Goal: Book appointment/travel/reservation

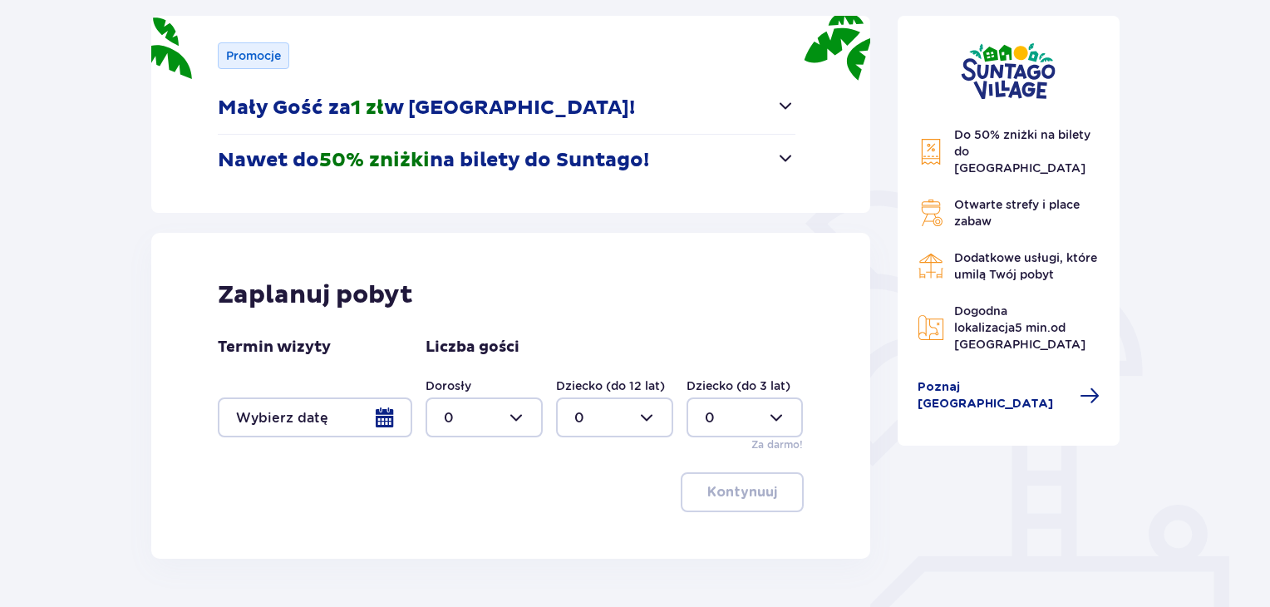
scroll to position [249, 0]
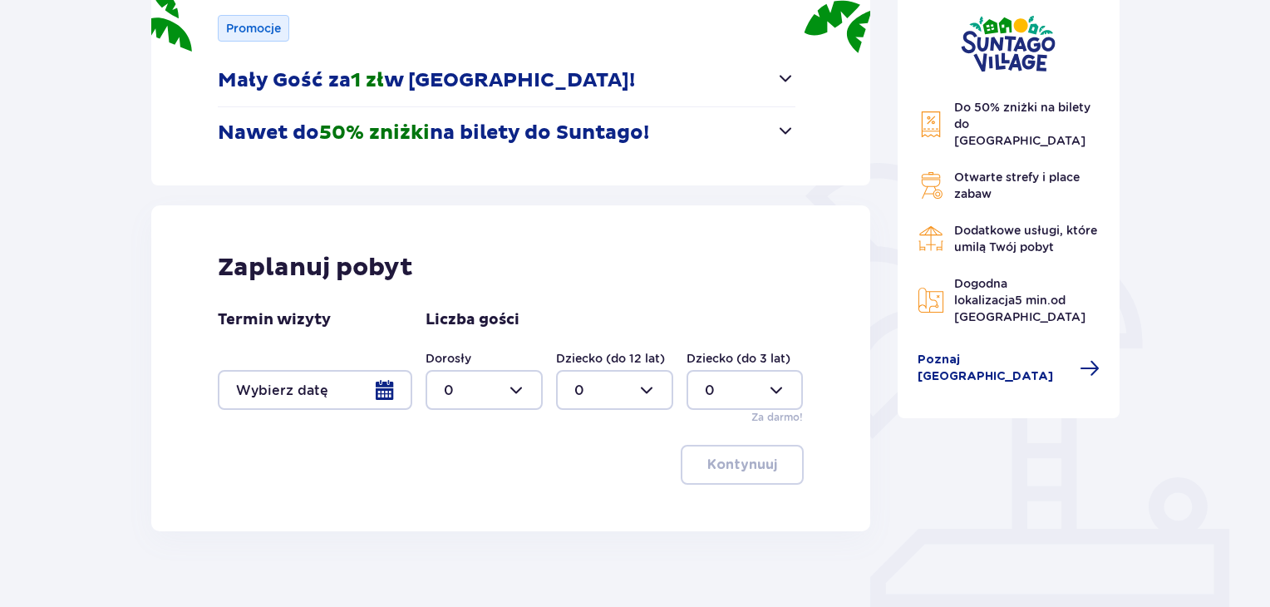
click at [382, 386] on div at bounding box center [315, 390] width 195 height 40
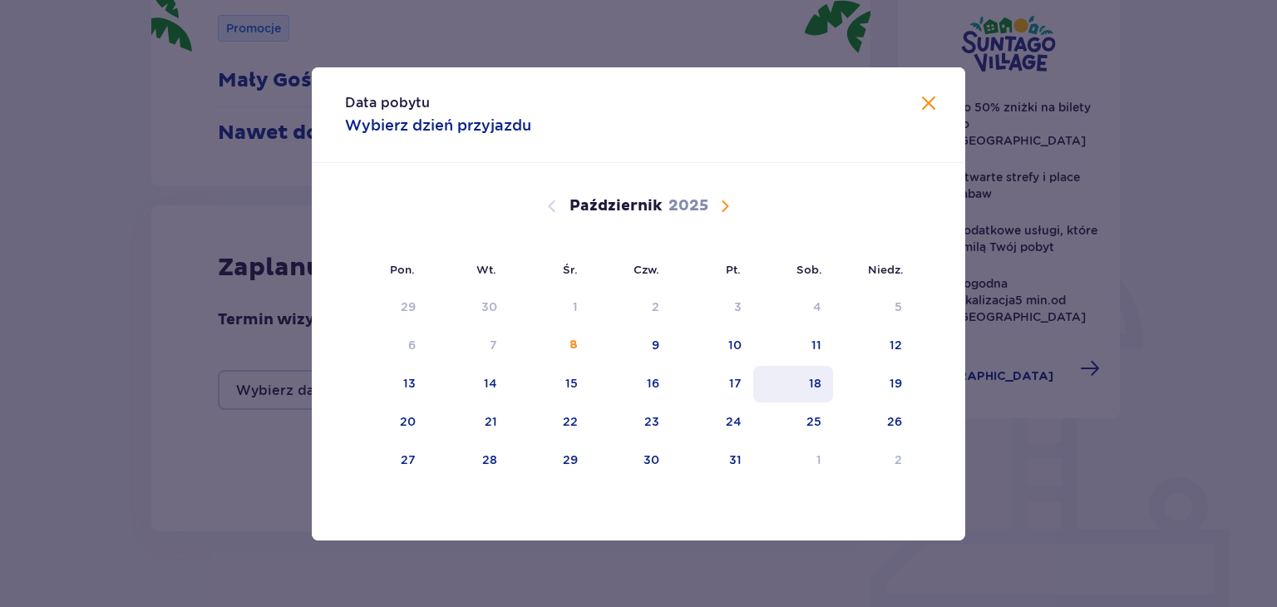
drag, startPoint x: 737, startPoint y: 381, endPoint x: 801, endPoint y: 375, distance: 64.3
click at [772, 377] on tr "13 14 15 16 17 18 19" at bounding box center [629, 384] width 569 height 37
click at [897, 380] on div "19" at bounding box center [896, 383] width 12 height 17
click at [732, 382] on div "17" at bounding box center [735, 383] width 12 height 17
drag, startPoint x: 811, startPoint y: 379, endPoint x: 846, endPoint y: 380, distance: 34.9
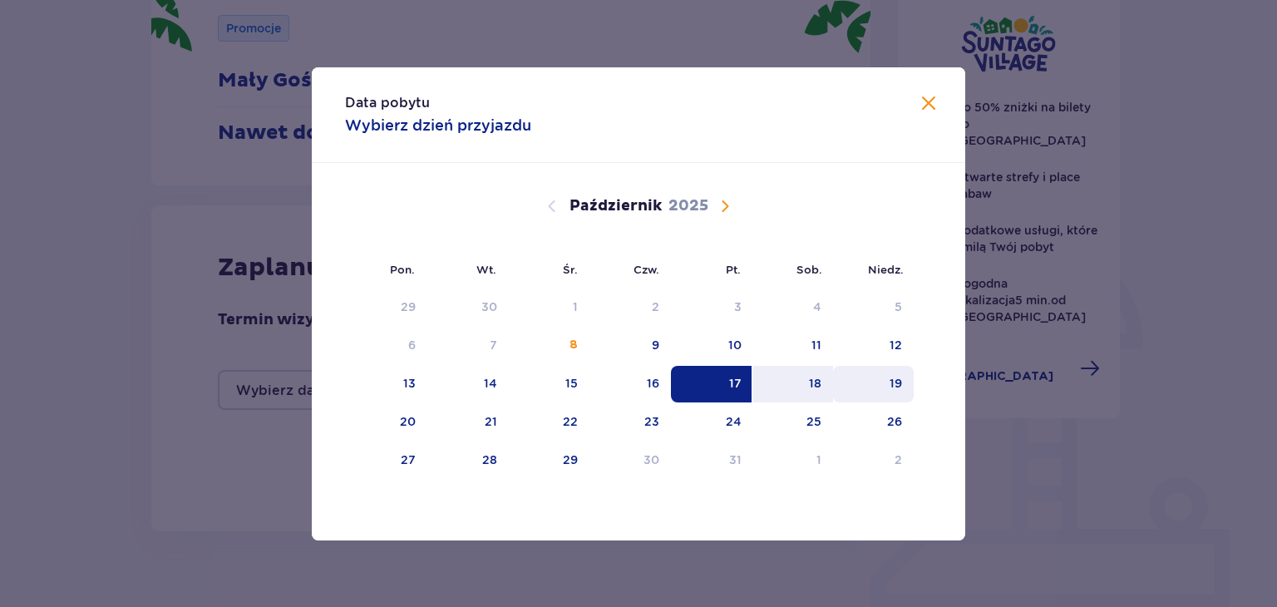
click at [819, 379] on div "18" at bounding box center [815, 383] width 12 height 17
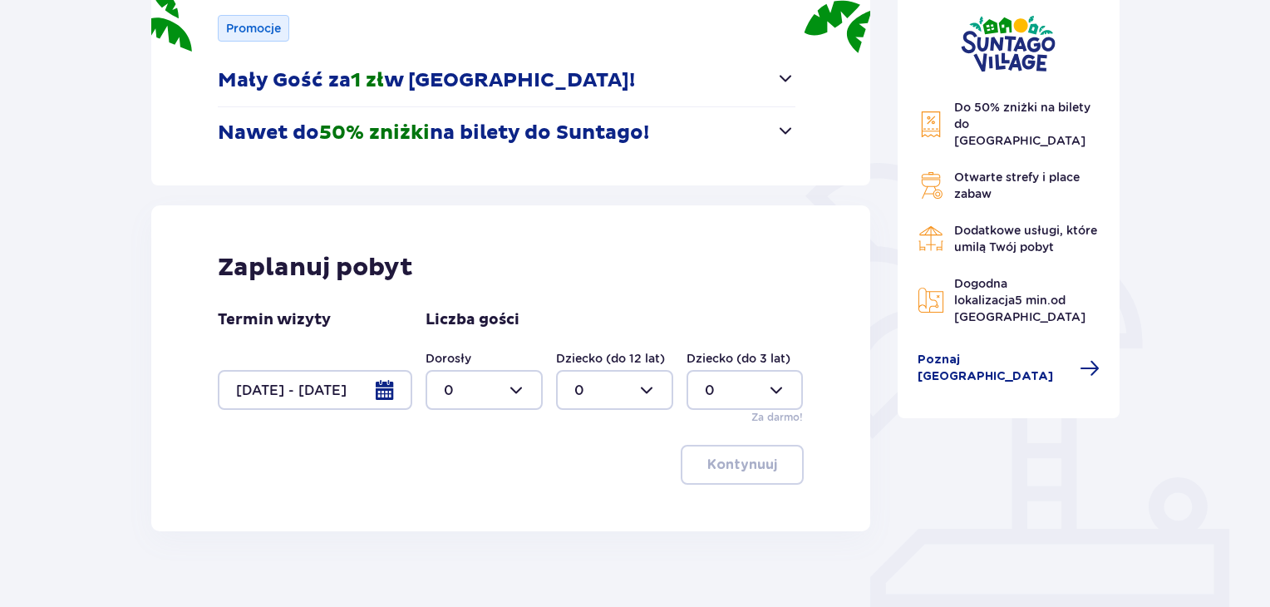
click at [392, 390] on div at bounding box center [315, 390] width 195 height 40
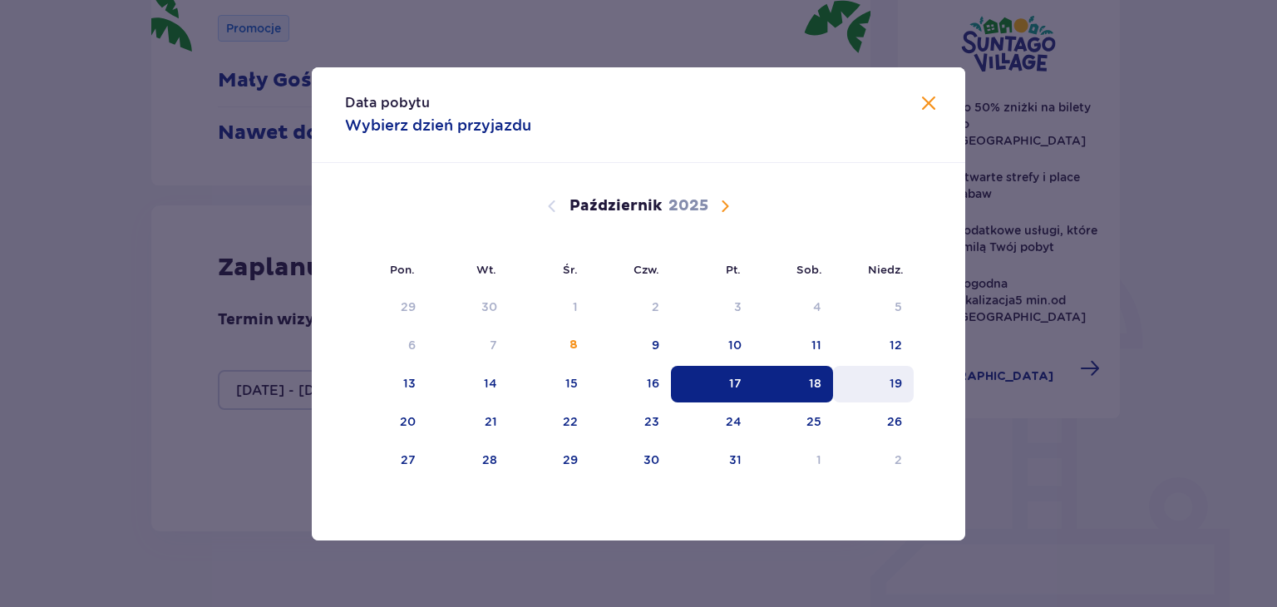
click at [891, 383] on div "19" at bounding box center [896, 383] width 12 height 17
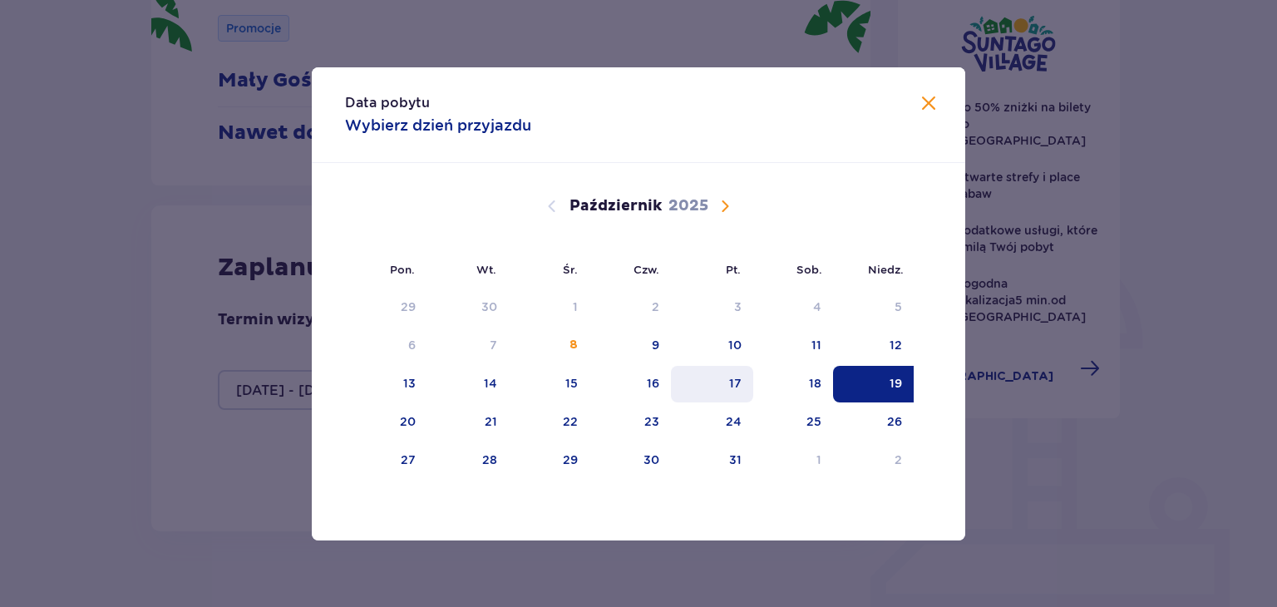
click at [734, 379] on div "17" at bounding box center [735, 383] width 12 height 17
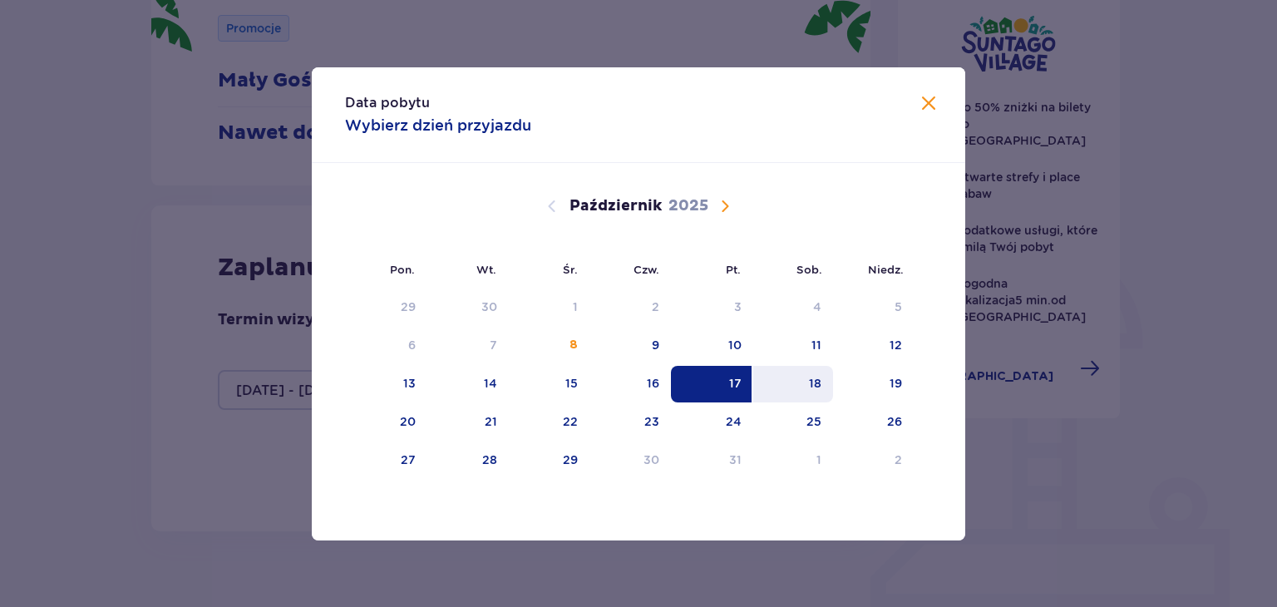
click at [814, 383] on div "18" at bounding box center [815, 383] width 12 height 17
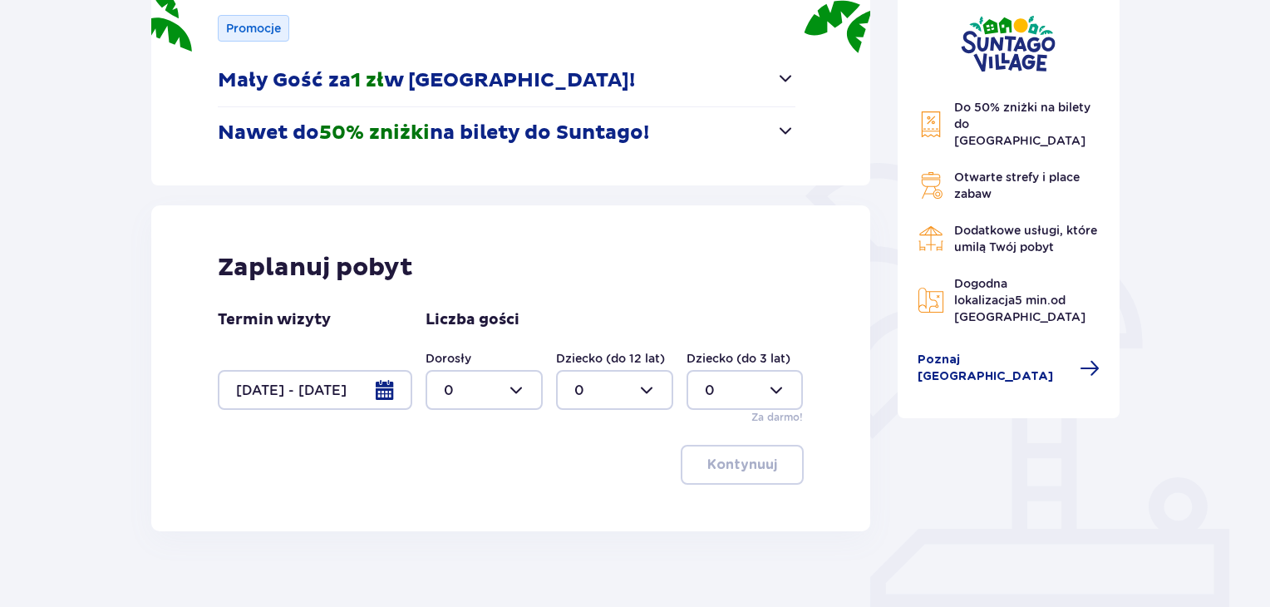
click at [905, 380] on div "Do 50% zniżki na bilety do [GEOGRAPHIC_DATA] Otwarte strefy i place zabaw Dodat…" at bounding box center [1009, 274] width 249 height 694
click at [391, 386] on div at bounding box center [315, 390] width 195 height 40
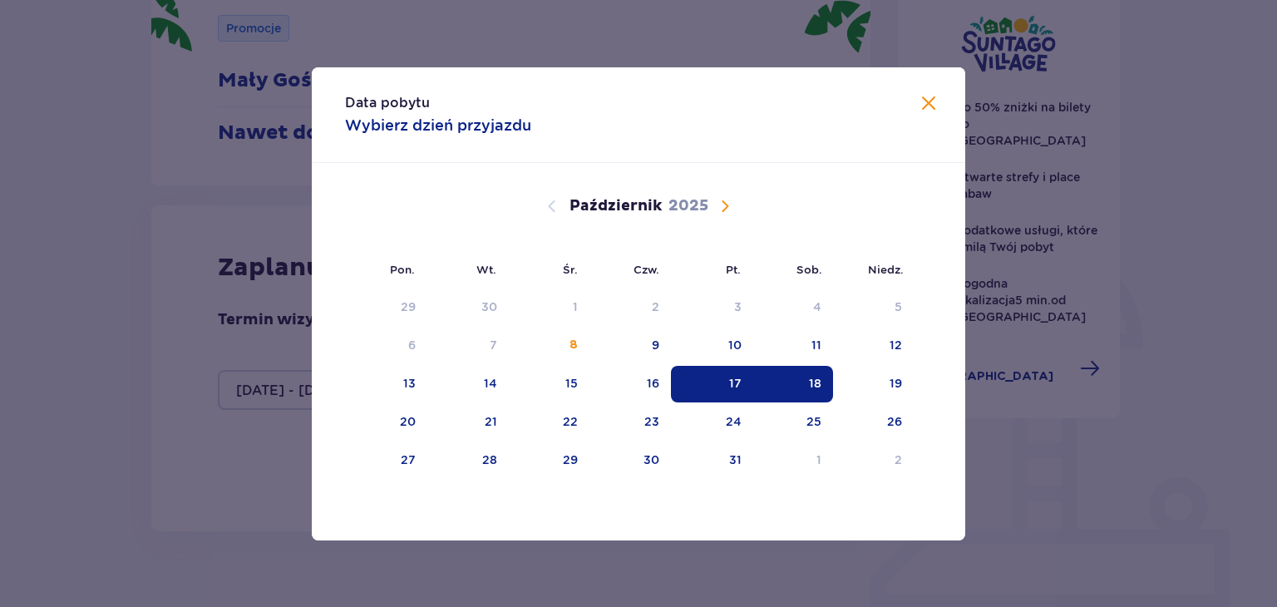
click at [735, 382] on div "17" at bounding box center [735, 383] width 12 height 17
drag, startPoint x: 812, startPoint y: 383, endPoint x: 781, endPoint y: 383, distance: 31.6
click at [811, 383] on div "18" at bounding box center [815, 383] width 12 height 17
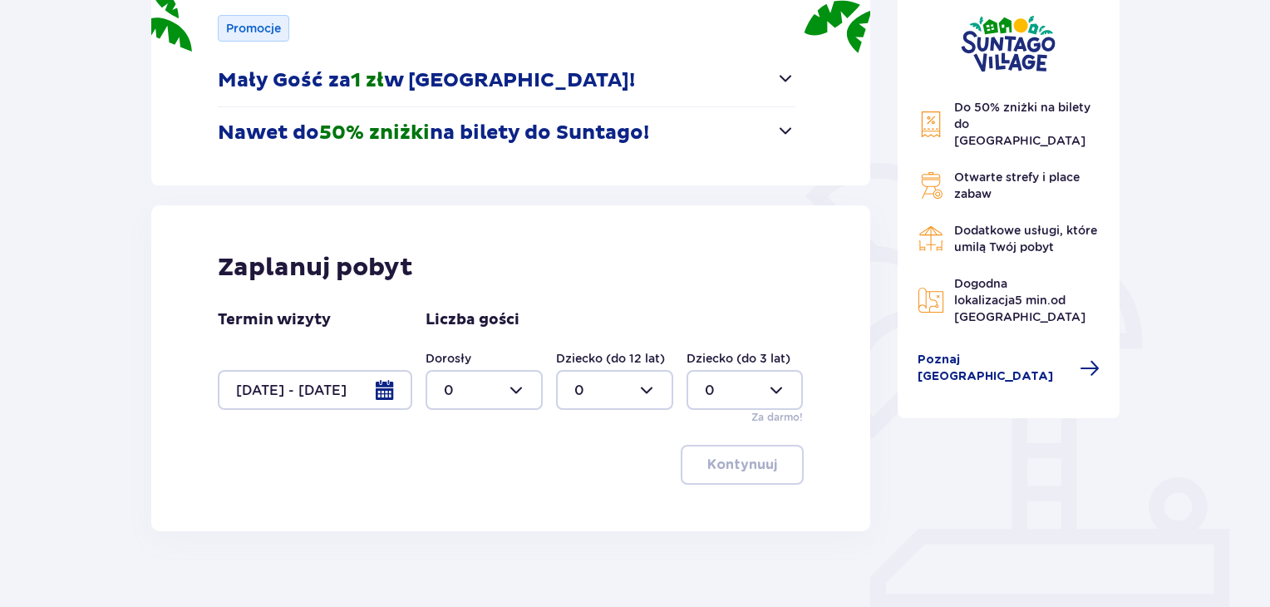
click at [246, 390] on div at bounding box center [315, 390] width 195 height 40
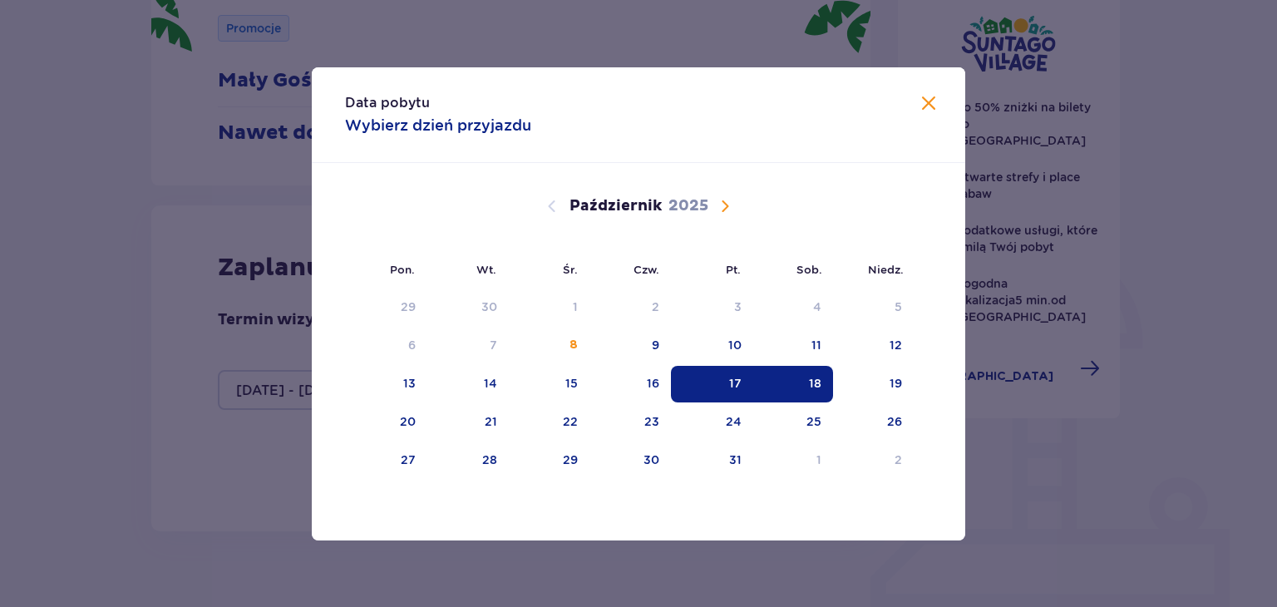
drag, startPoint x: 730, startPoint y: 389, endPoint x: 779, endPoint y: 385, distance: 49.2
click at [731, 389] on div "17" at bounding box center [735, 383] width 12 height 17
click at [893, 382] on div "19" at bounding box center [896, 383] width 12 height 17
type input "[DATE] - [DATE]"
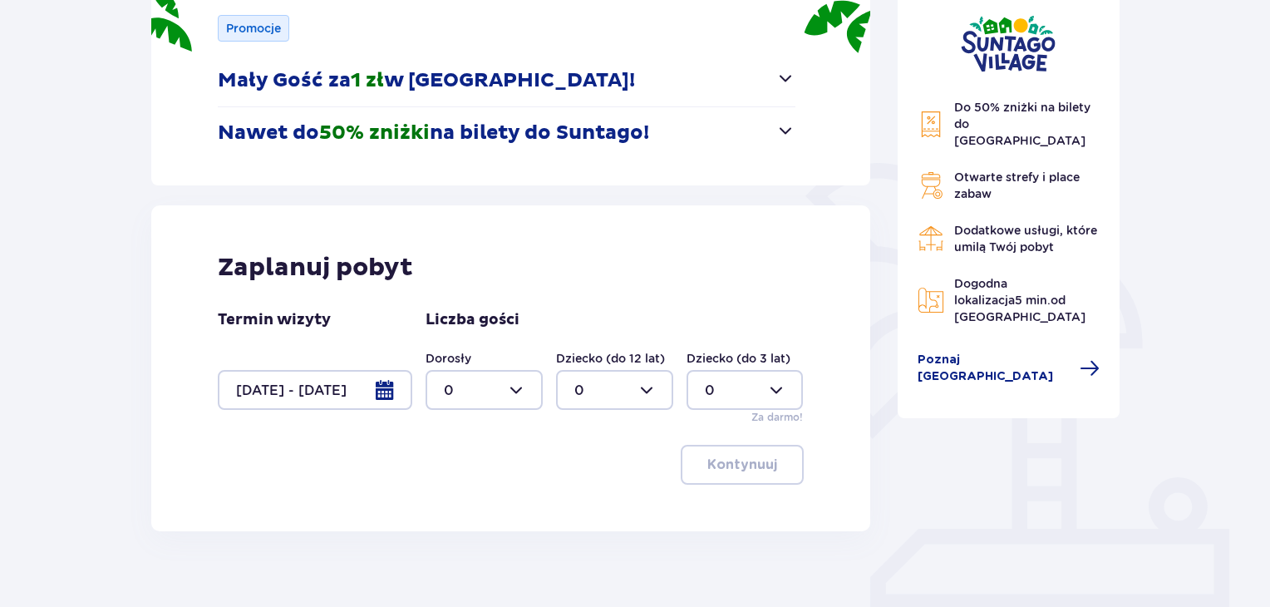
click at [515, 390] on div at bounding box center [484, 390] width 117 height 40
click at [471, 510] on div "2" at bounding box center [484, 510] width 81 height 18
type input "2"
click at [740, 460] on p "Kontynuuj" at bounding box center [743, 465] width 70 height 18
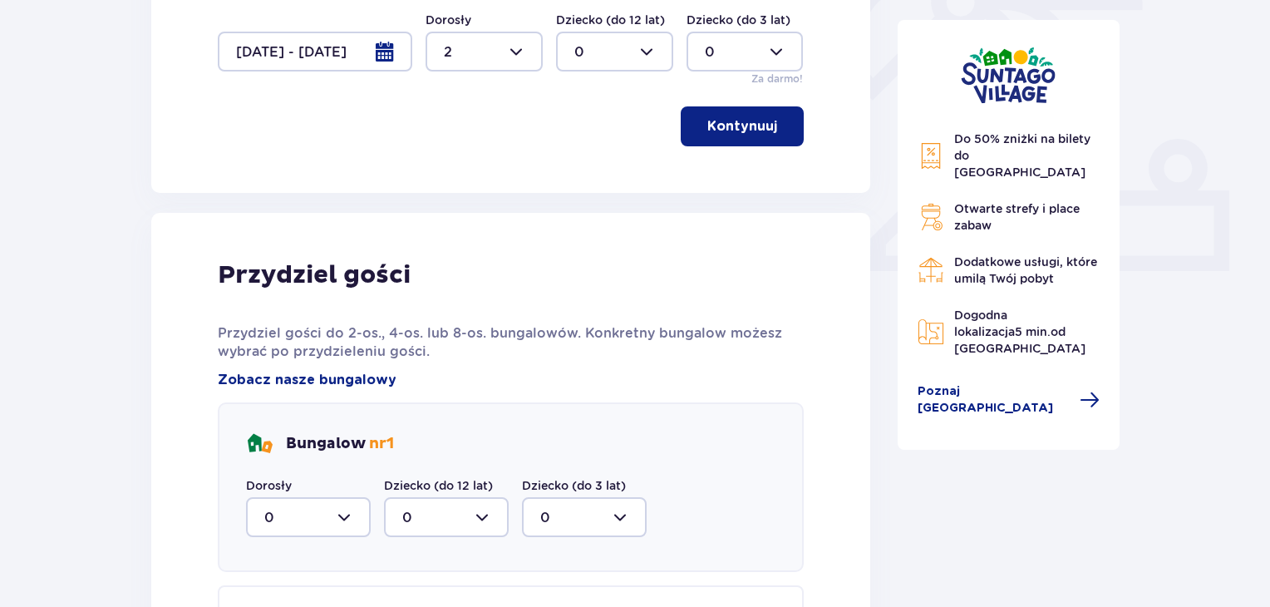
scroll to position [415, 0]
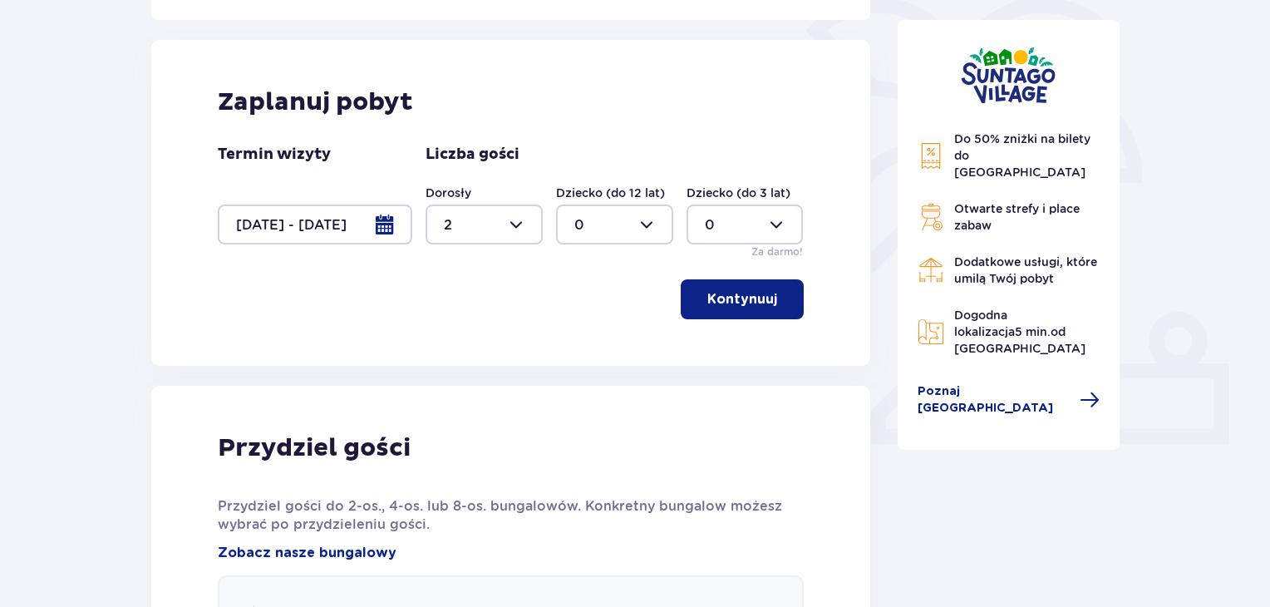
click at [742, 300] on p "Kontynuuj" at bounding box center [743, 299] width 70 height 18
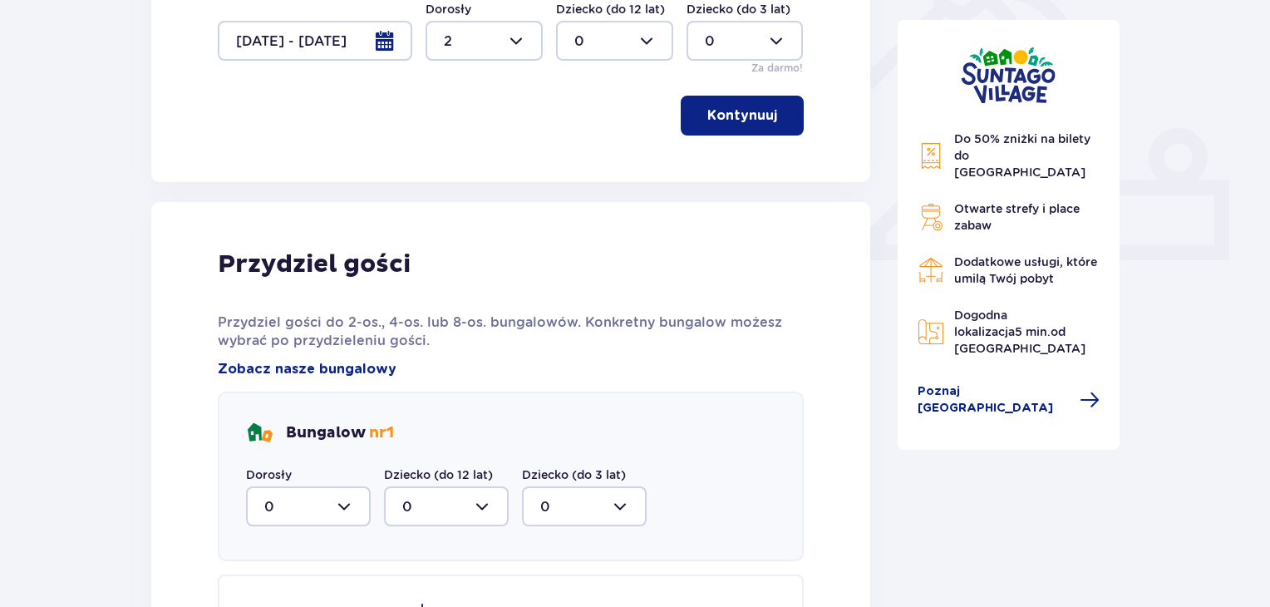
scroll to position [581, 0]
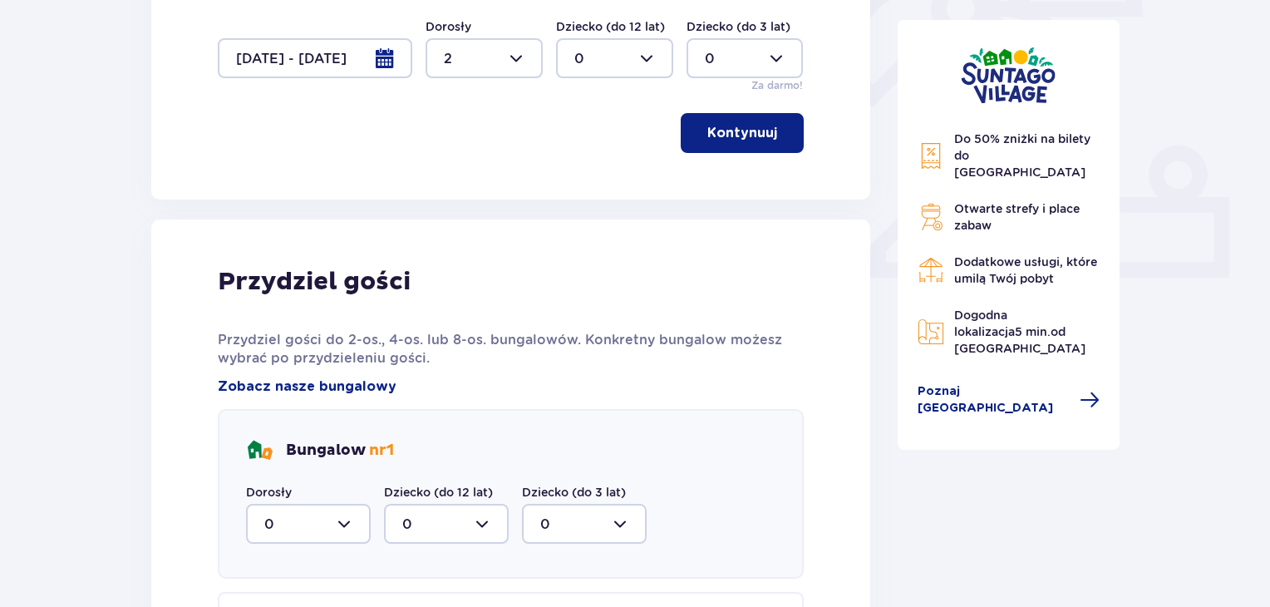
click at [736, 137] on p "Kontynuuj" at bounding box center [743, 133] width 70 height 18
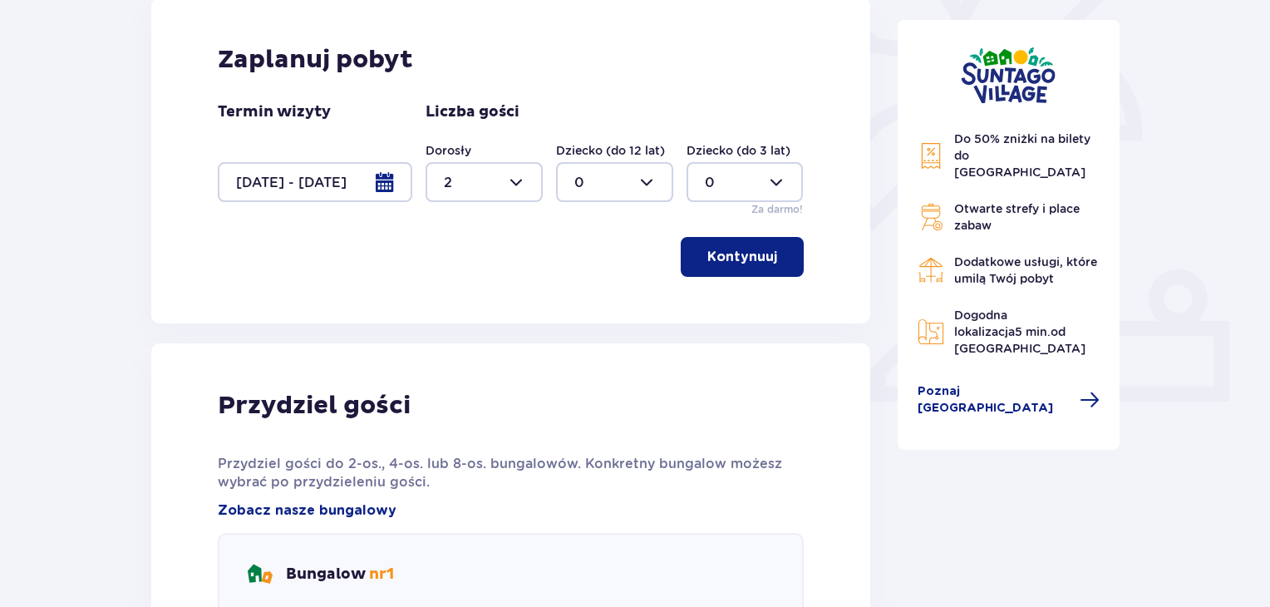
scroll to position [447, 0]
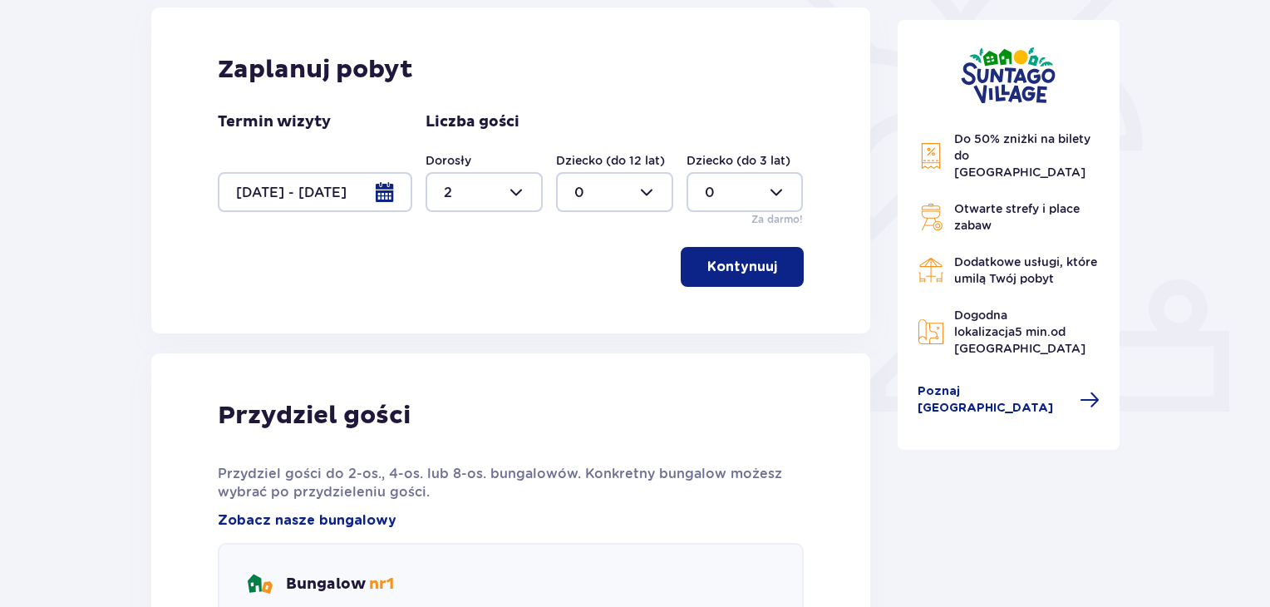
click at [782, 262] on span "button" at bounding box center [781, 267] width 20 height 20
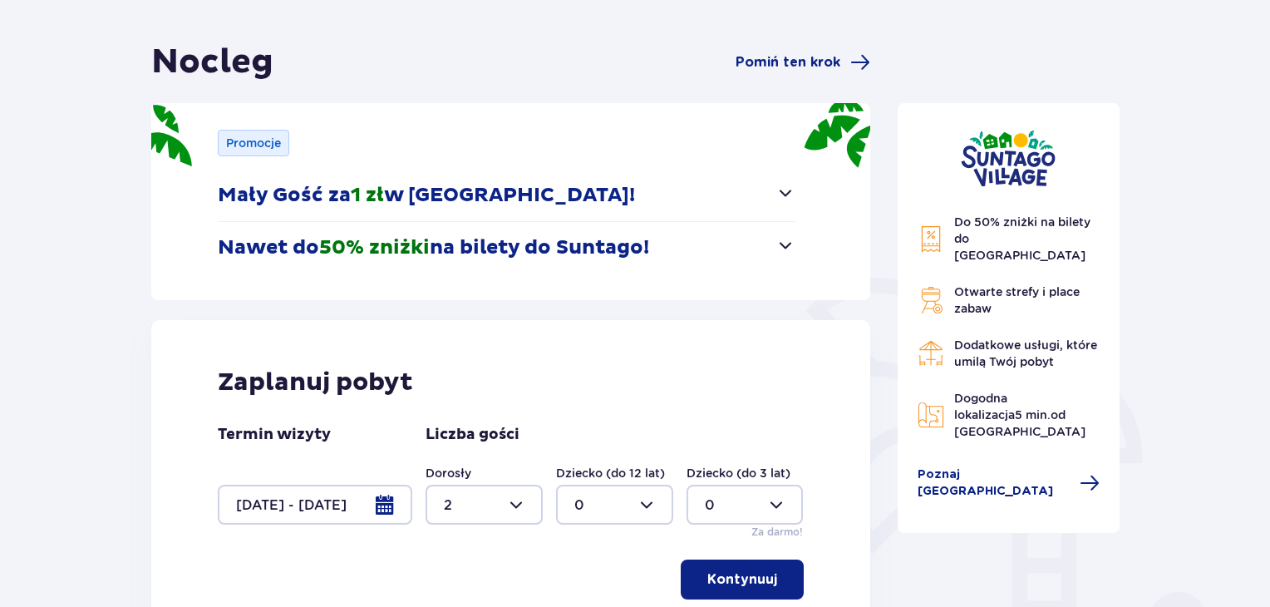
scroll to position [166, 0]
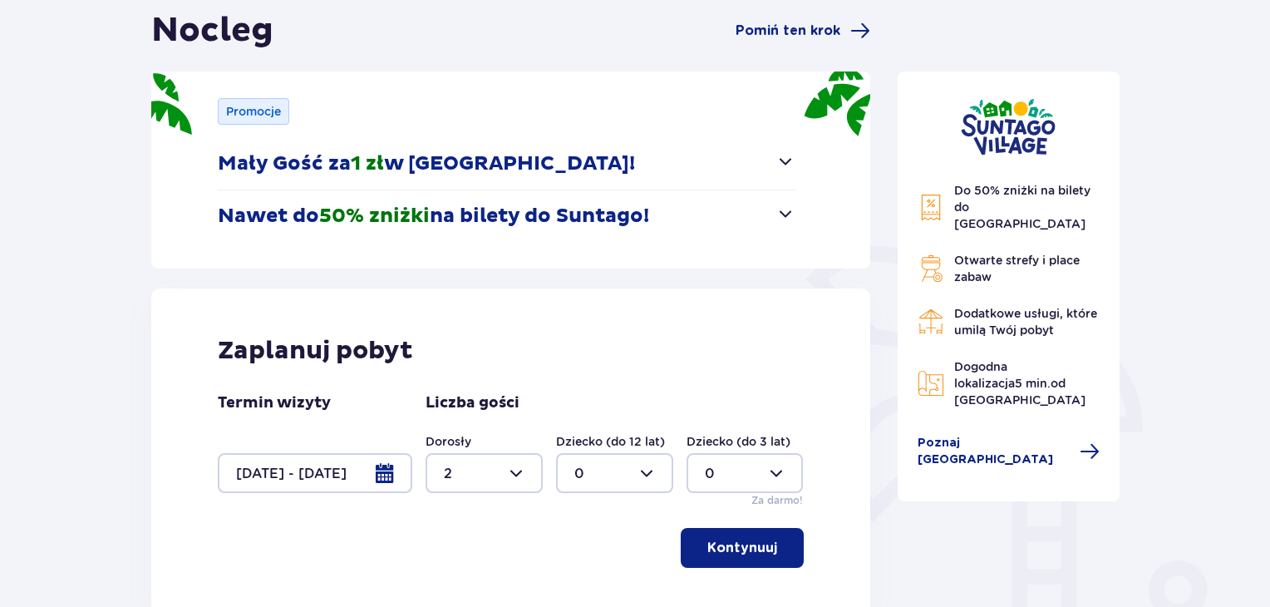
click at [515, 475] on div at bounding box center [484, 473] width 117 height 40
click at [719, 542] on p "Kontynuuj" at bounding box center [743, 548] width 70 height 18
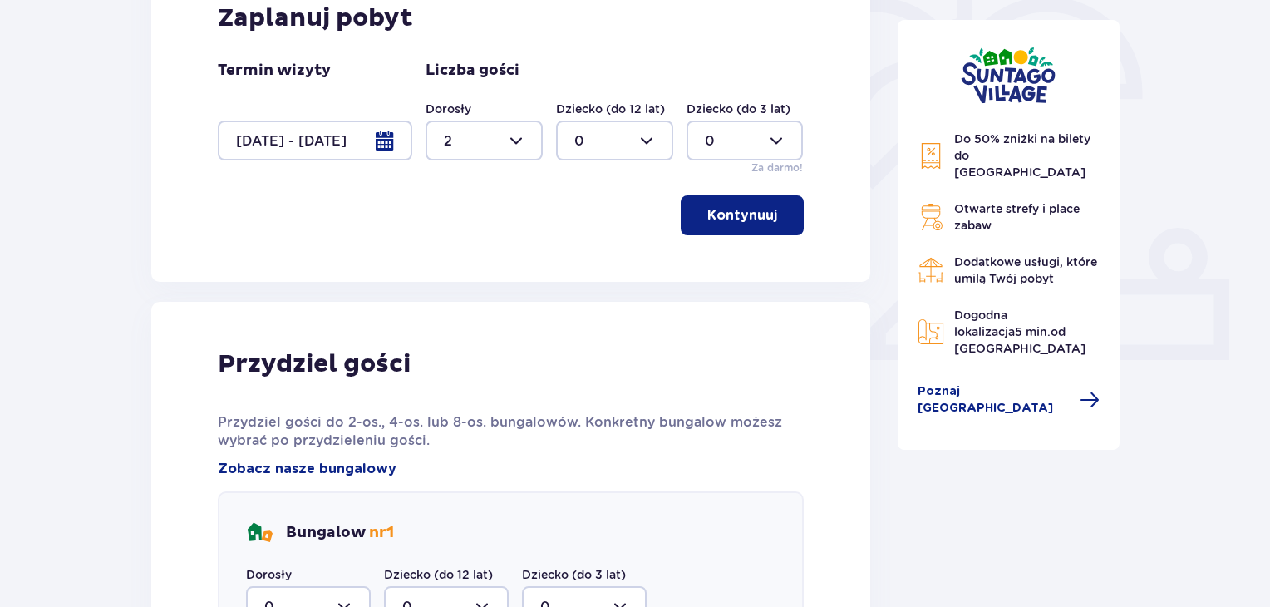
scroll to position [498, 0]
click at [741, 219] on p "Kontynuuj" at bounding box center [743, 216] width 70 height 18
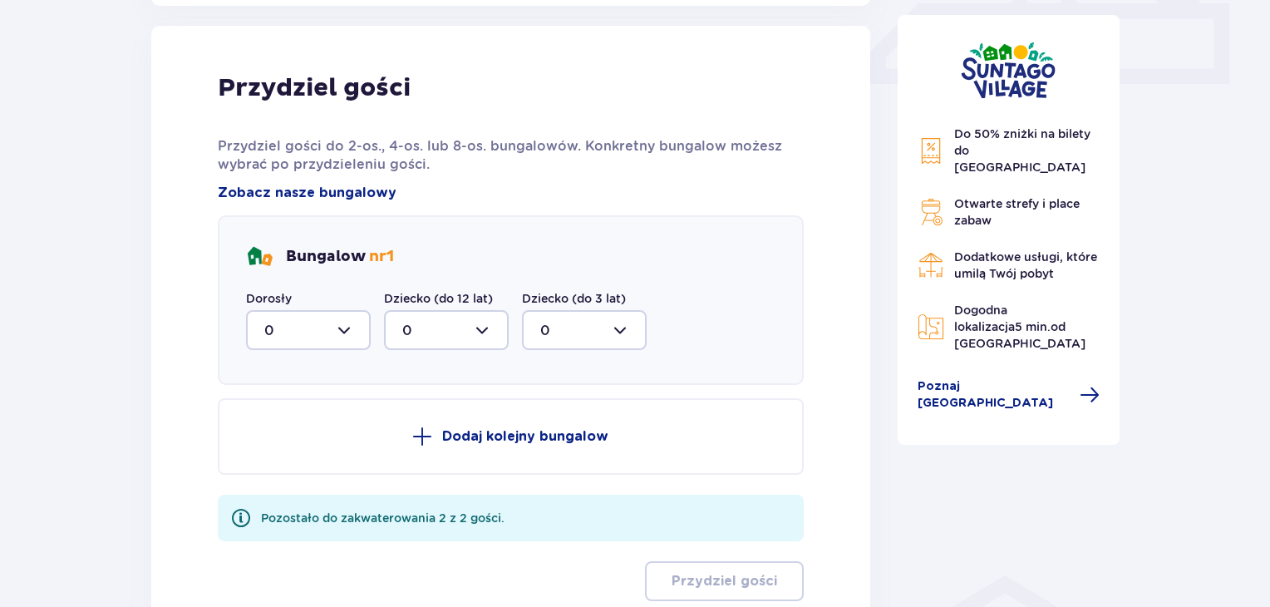
scroll to position [780, 0]
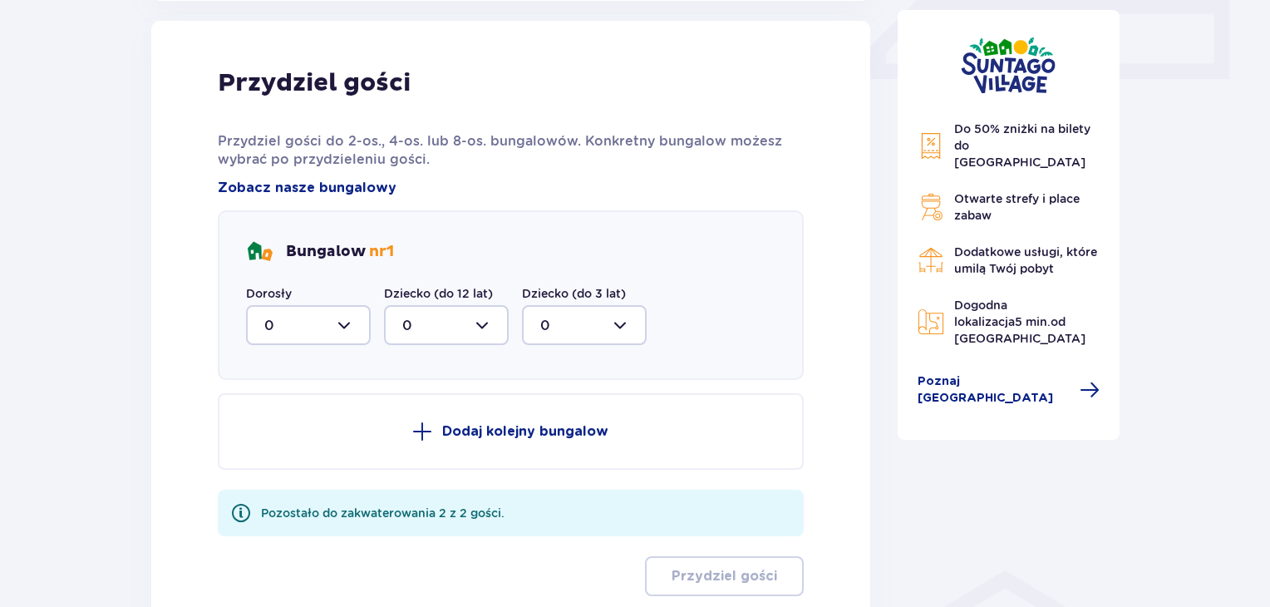
click at [281, 323] on div at bounding box center [308, 325] width 125 height 40
drag, startPoint x: 266, startPoint y: 377, endPoint x: 414, endPoint y: 360, distance: 149.0
click at [271, 374] on p "0" at bounding box center [269, 376] width 10 height 18
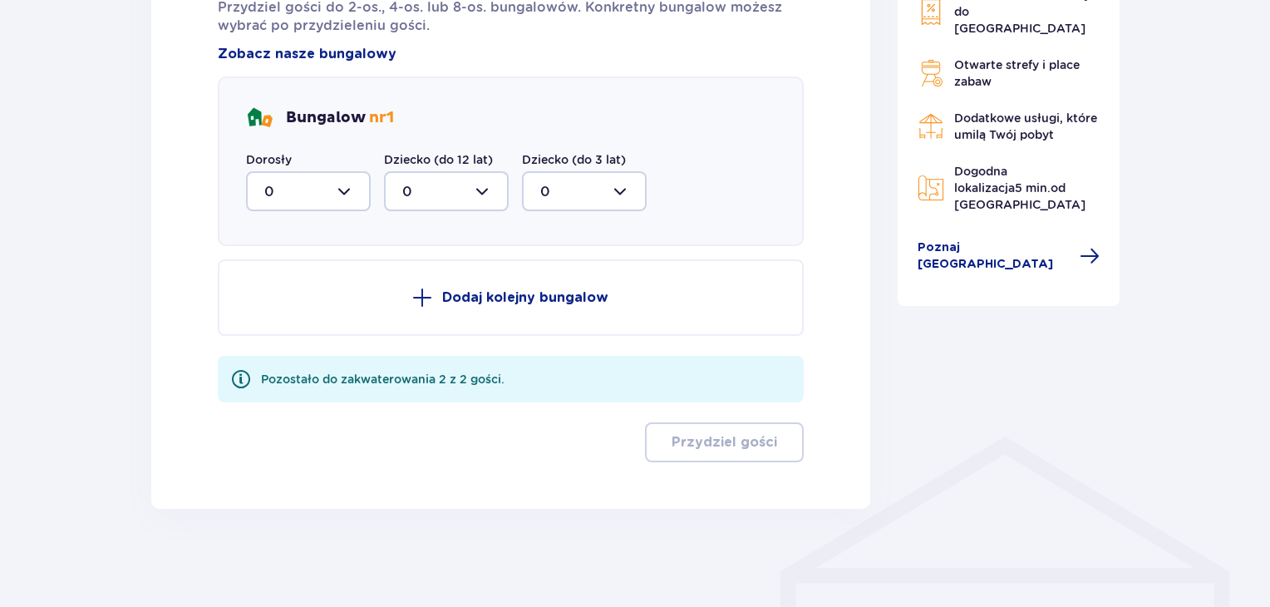
click at [355, 383] on div "Pozostało do zakwaterowania 2 z 2 gości." at bounding box center [383, 379] width 244 height 17
click at [229, 372] on div "Pozostało do zakwaterowania 2 z 2 gości." at bounding box center [511, 379] width 586 height 47
click at [240, 379] on span at bounding box center [241, 379] width 20 height 20
click at [241, 377] on span at bounding box center [241, 379] width 20 height 20
click at [563, 297] on p "Dodaj kolejny bungalow" at bounding box center [525, 297] width 166 height 18
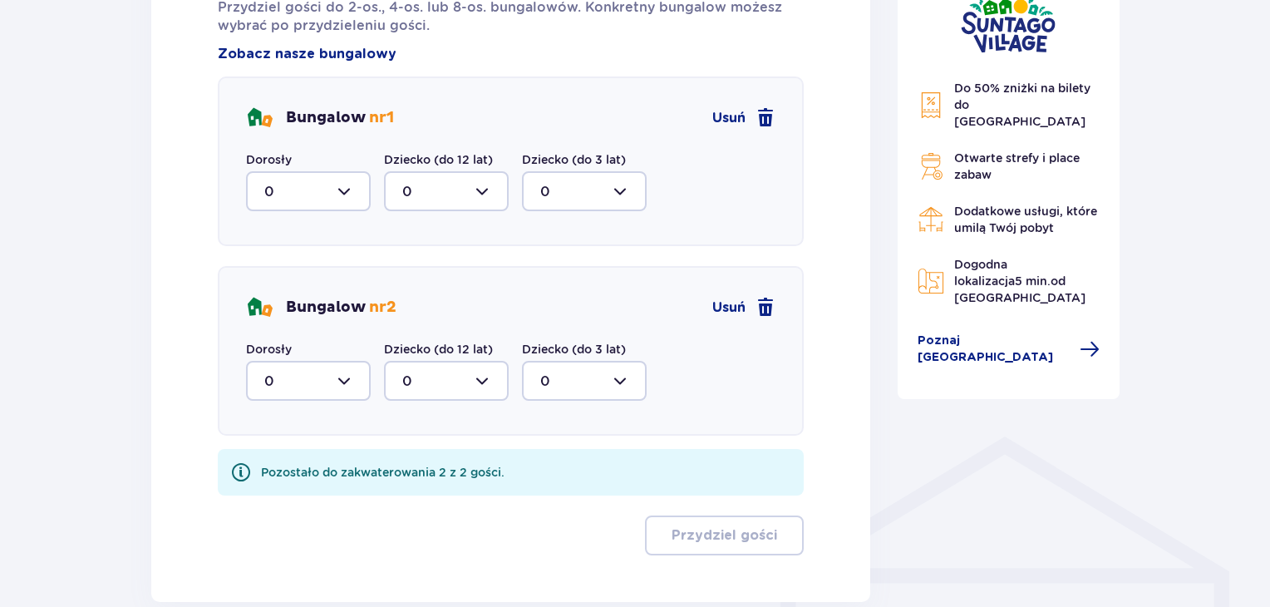
drag, startPoint x: 762, startPoint y: 306, endPoint x: 767, endPoint y: 208, distance: 98.2
click at [765, 298] on span at bounding box center [766, 308] width 20 height 20
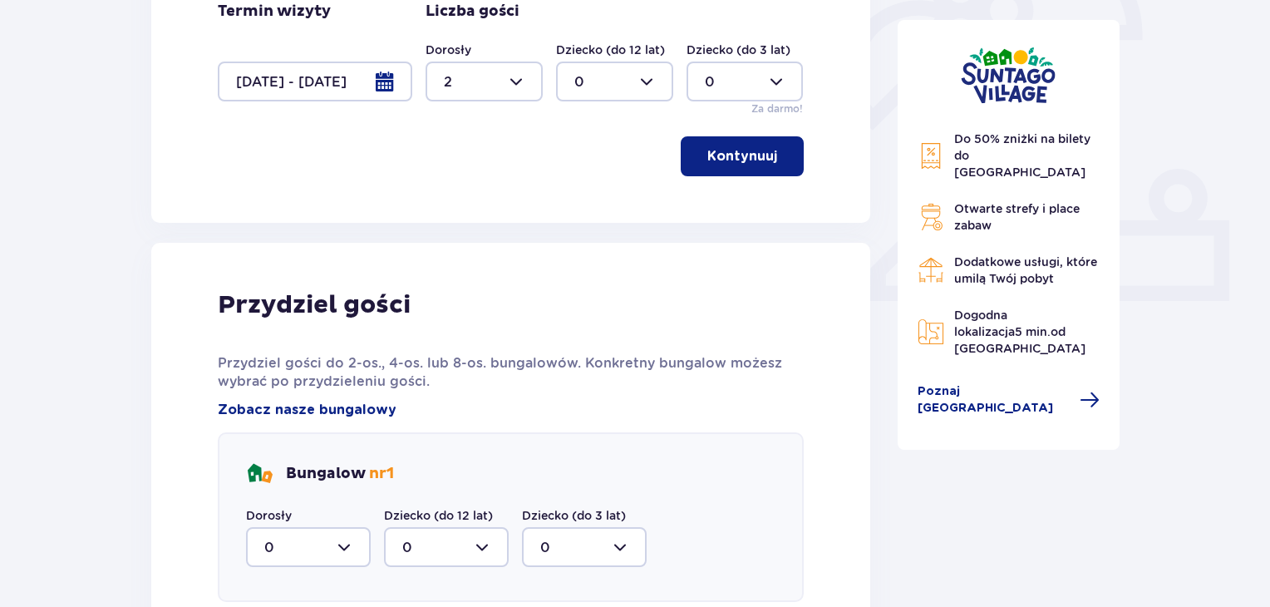
scroll to position [664, 0]
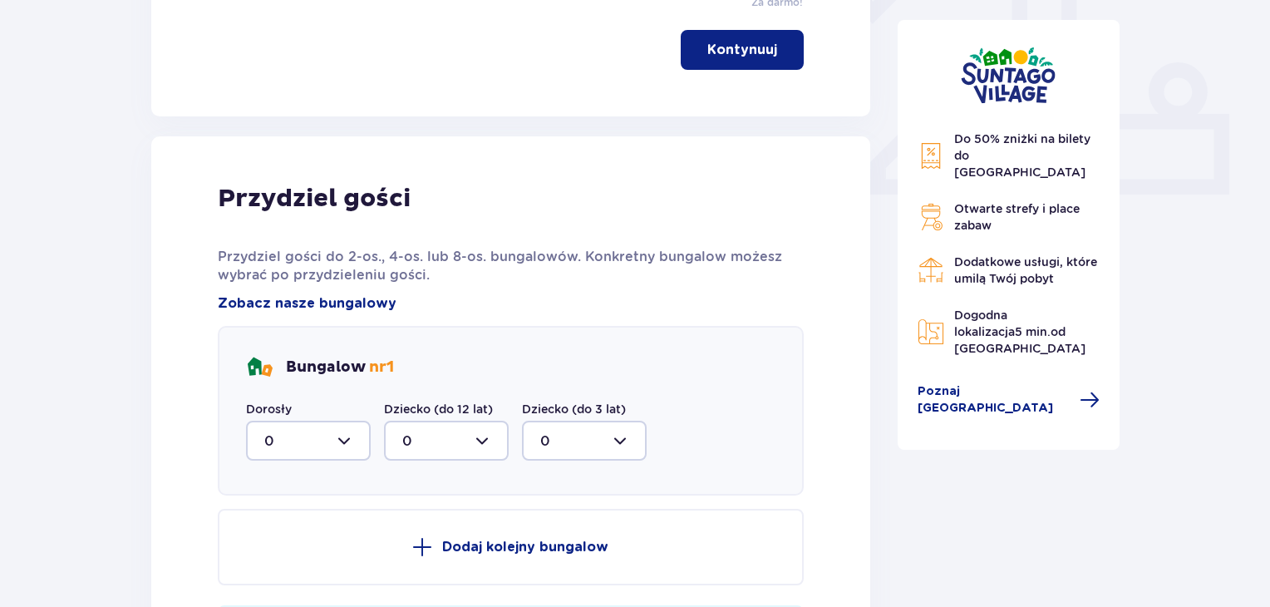
click at [342, 437] on div at bounding box center [308, 441] width 125 height 40
drag, startPoint x: 269, startPoint y: 556, endPoint x: 509, endPoint y: 589, distance: 241.7
click at [270, 556] on p "2" at bounding box center [268, 561] width 8 height 18
type input "2"
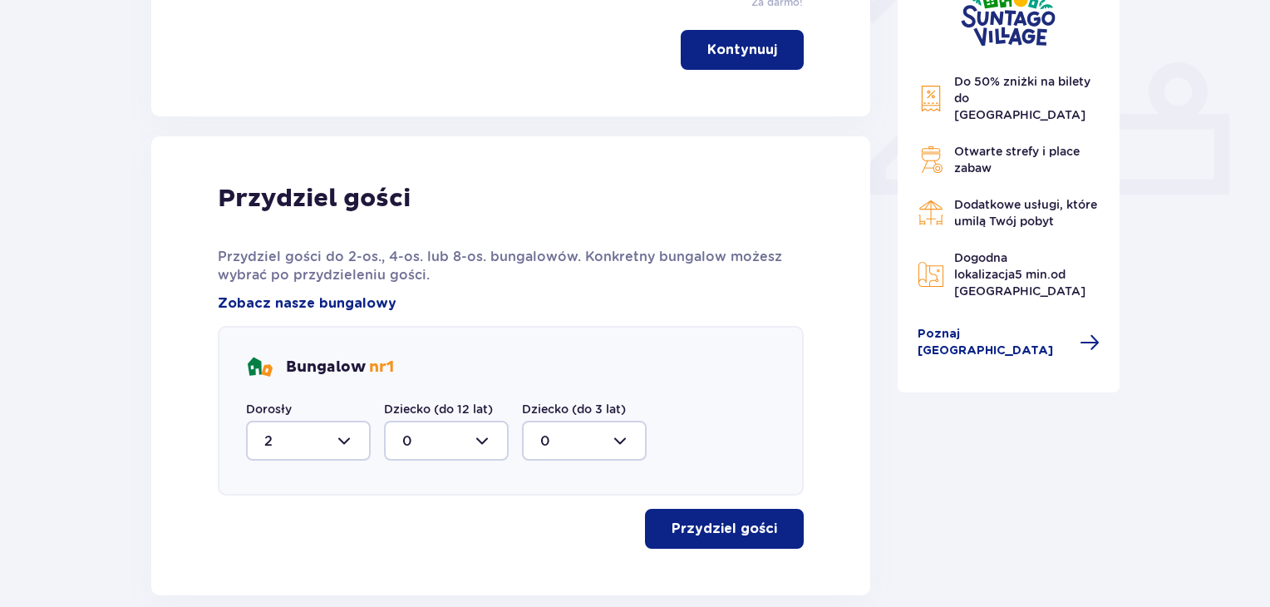
click at [722, 526] on p "Przydziel gości" at bounding box center [725, 529] width 106 height 18
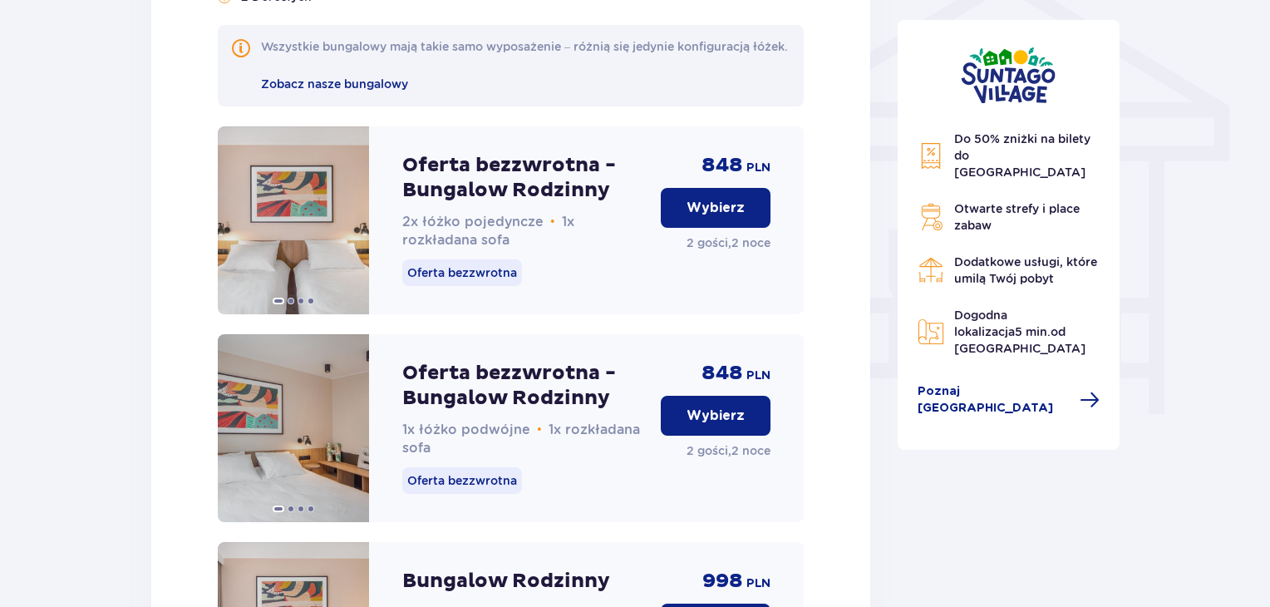
scroll to position [1341, 0]
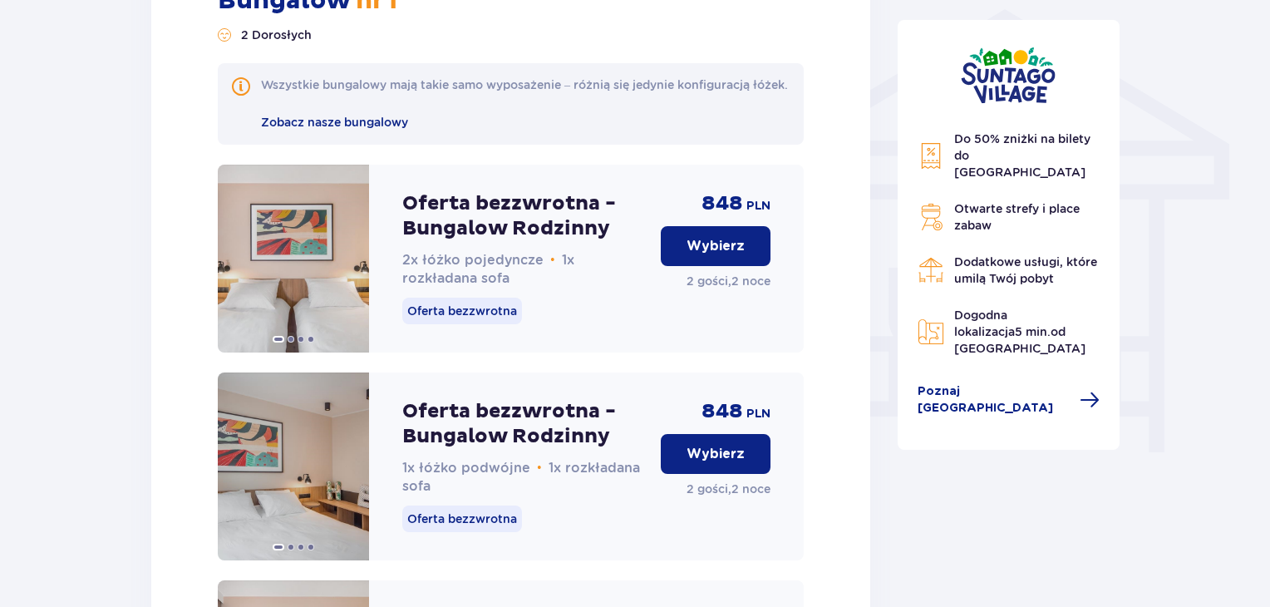
click at [715, 463] on p "Wybierz" at bounding box center [716, 454] width 58 height 18
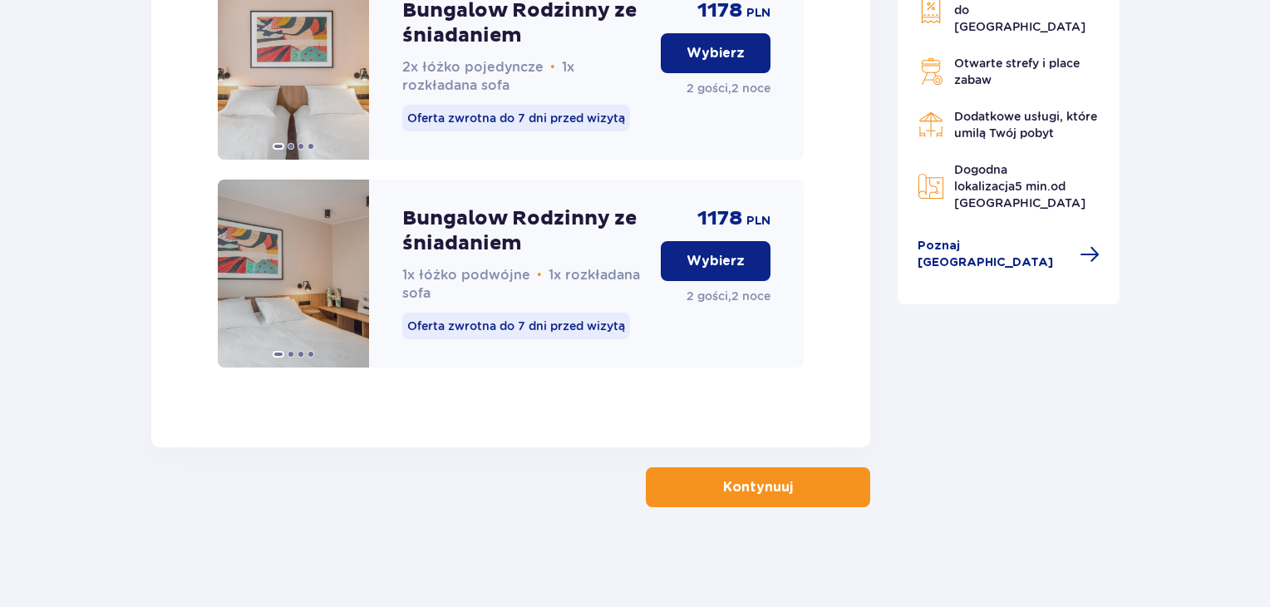
scroll to position [2802, 0]
click at [758, 491] on p "Kontynuuj" at bounding box center [758, 487] width 70 height 18
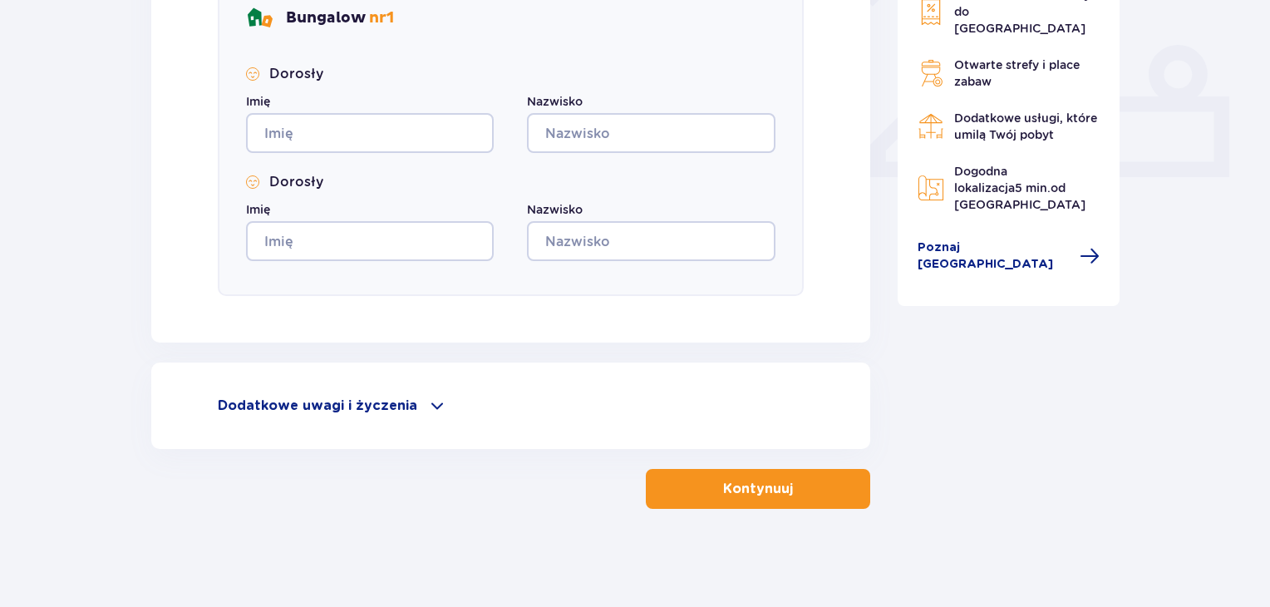
scroll to position [683, 0]
click at [388, 402] on p "Dodatkowe uwagi i życzenia" at bounding box center [318, 405] width 200 height 18
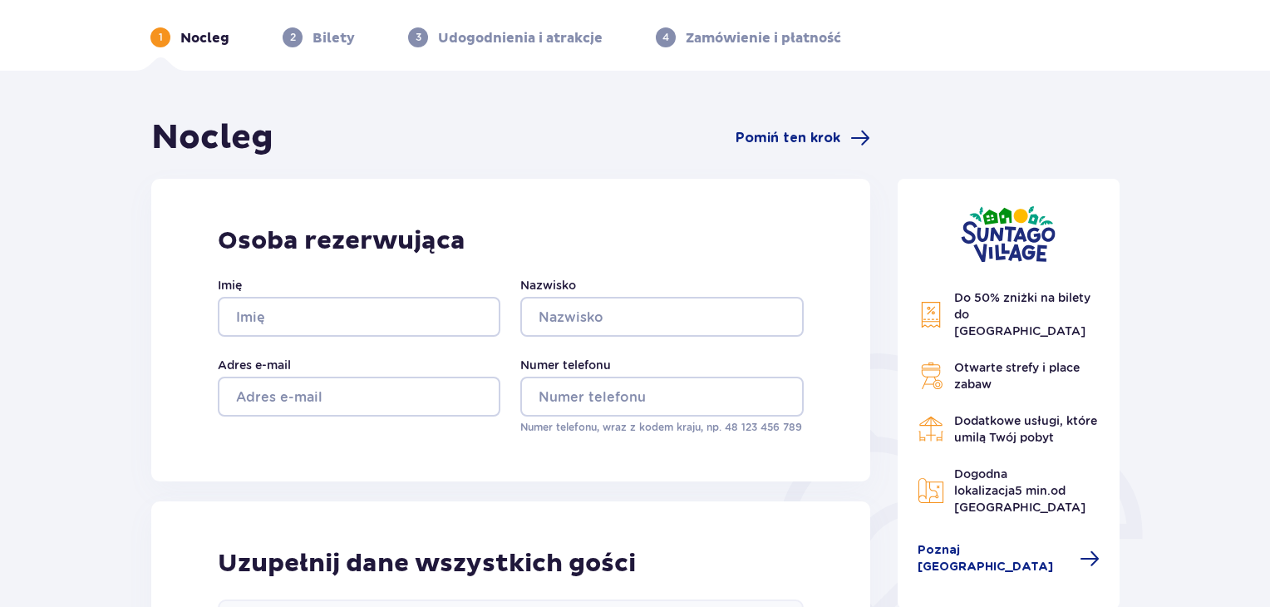
scroll to position [0, 0]
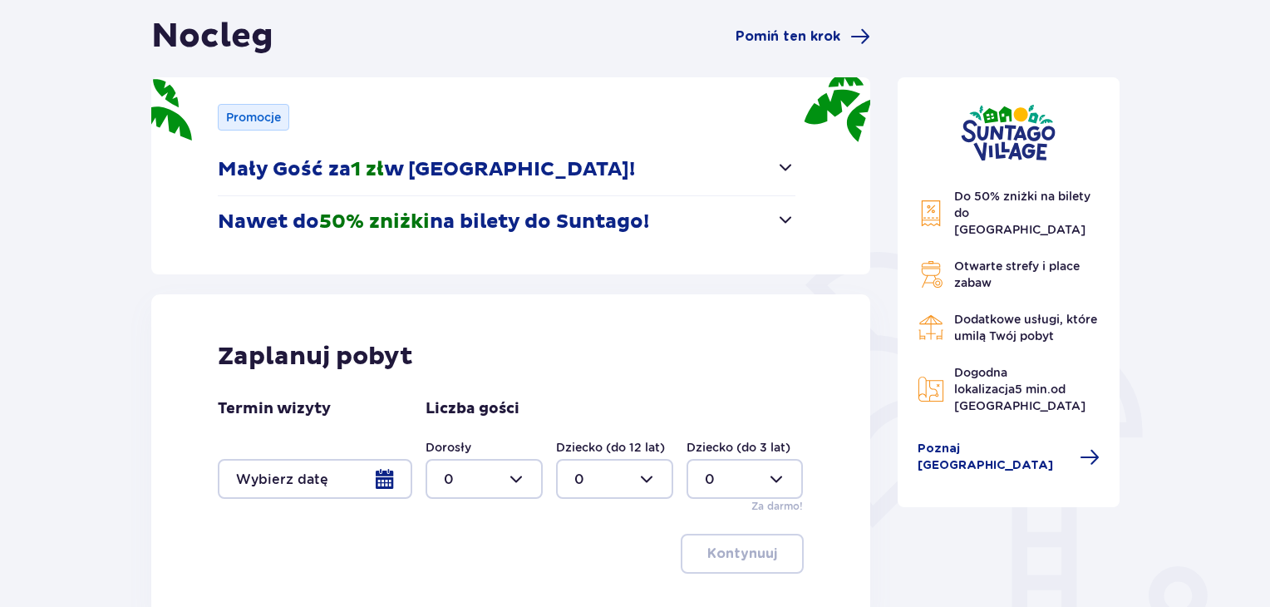
scroll to position [166, 0]
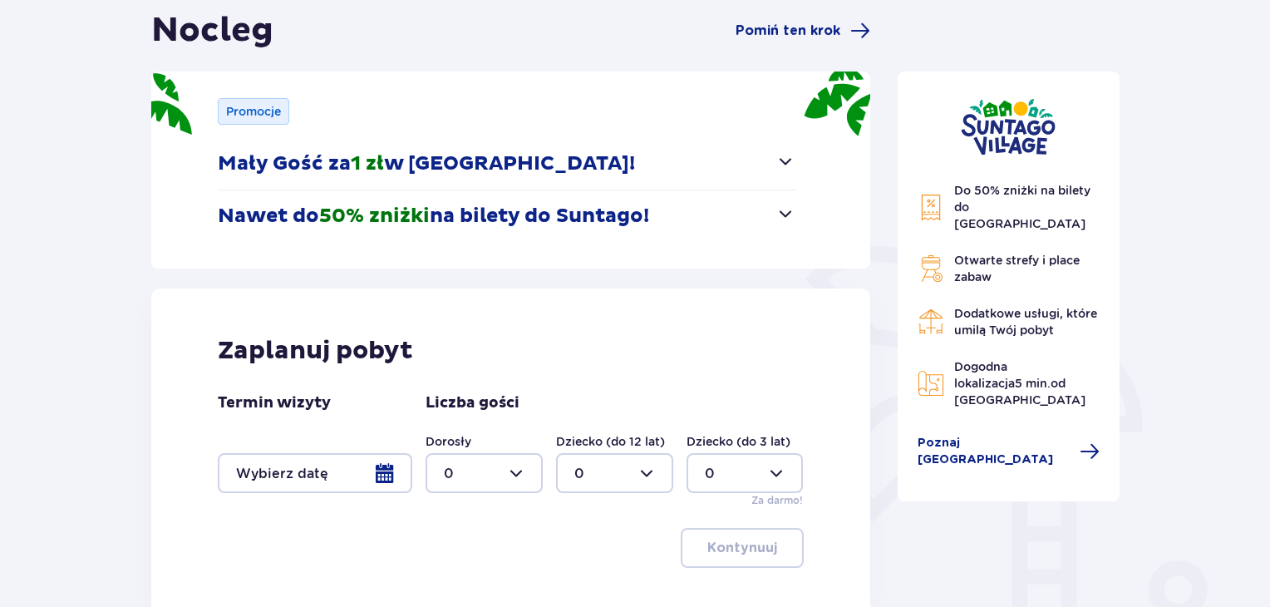
click at [783, 210] on span "button" at bounding box center [786, 214] width 20 height 20
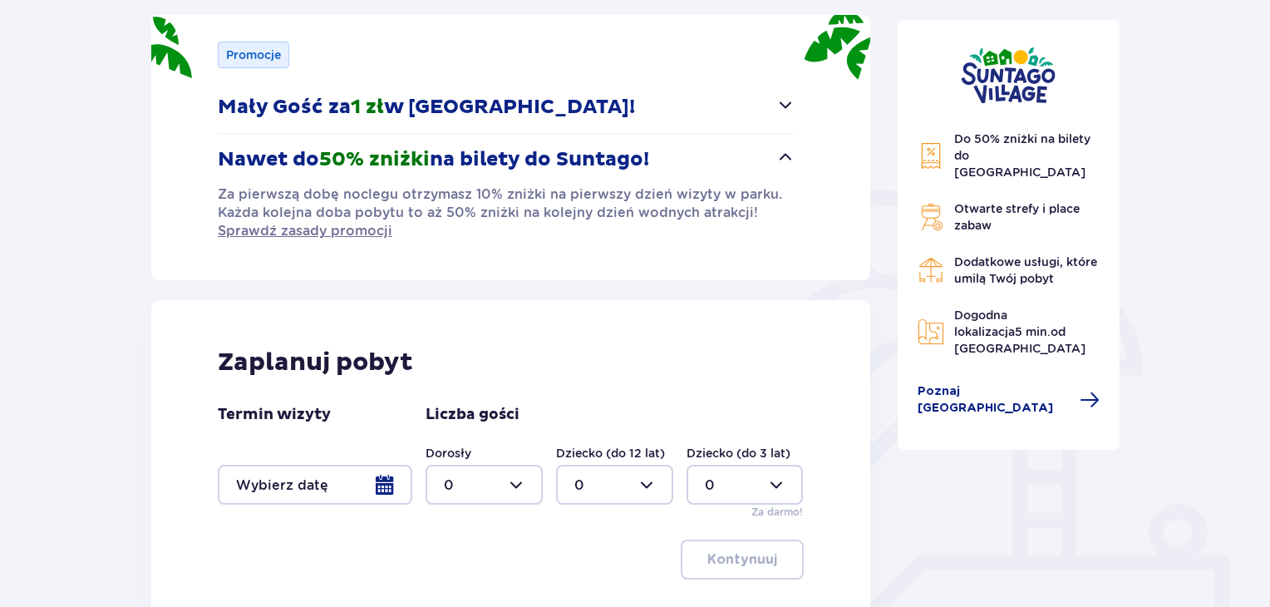
scroll to position [333, 0]
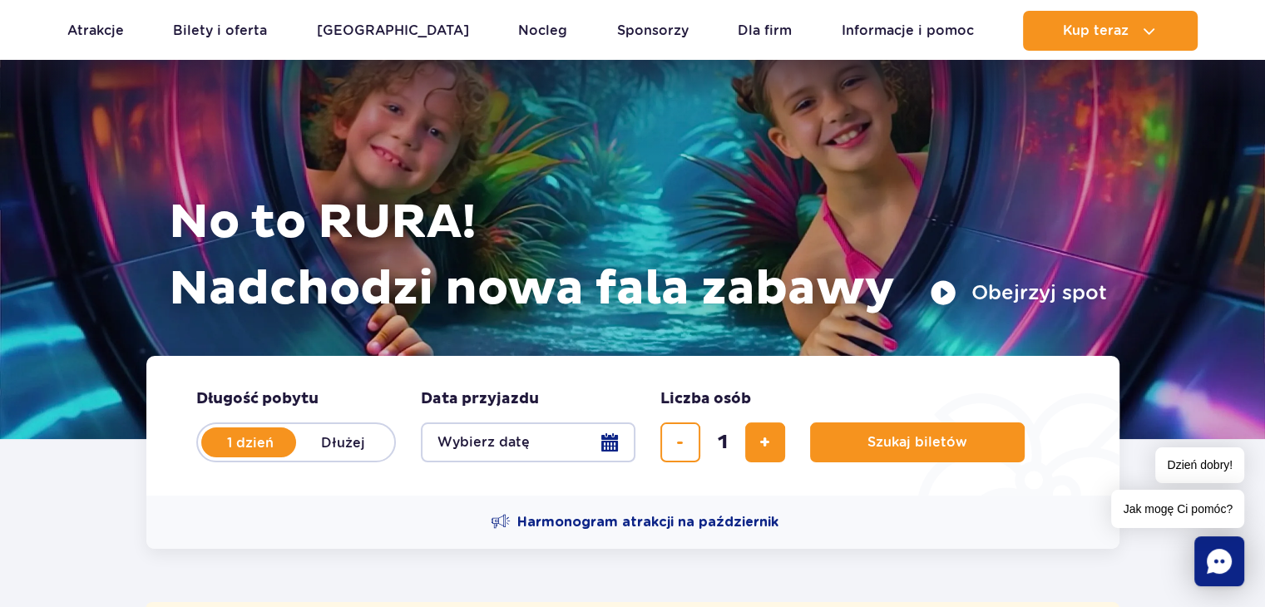
click at [359, 440] on label "Dłużej" at bounding box center [343, 442] width 95 height 35
click at [314, 456] on input "Dłużej" at bounding box center [305, 457] width 18 height 3
radio input "false"
radio input "true"
click at [614, 443] on button "Wybierz datę" at bounding box center [528, 442] width 215 height 40
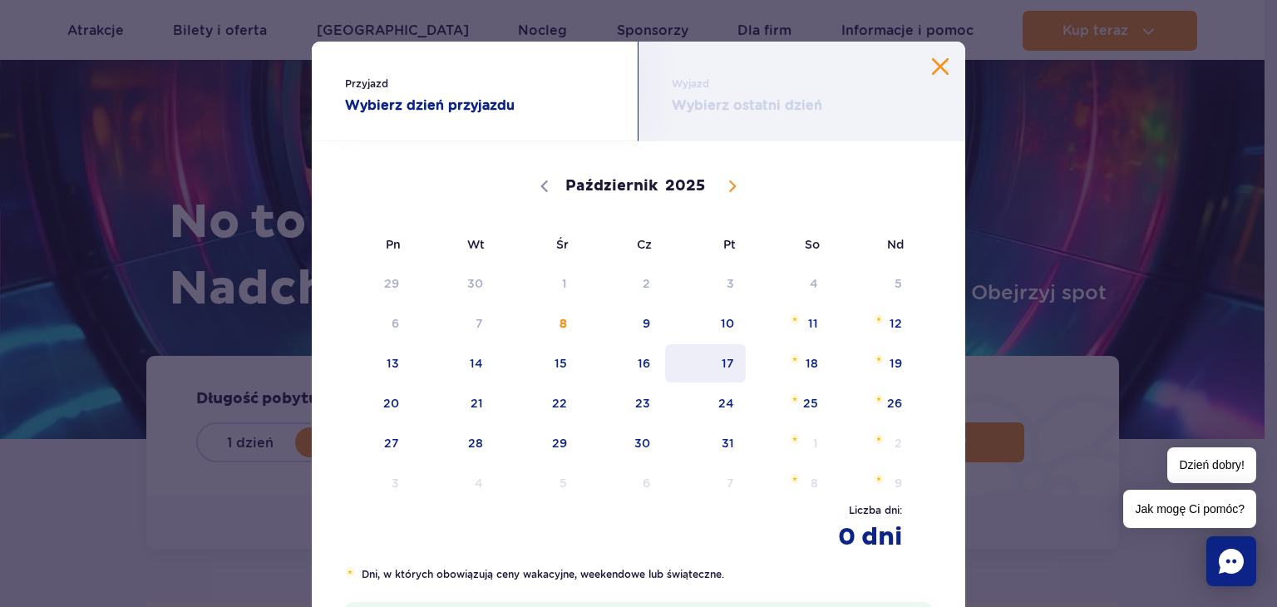
click at [726, 357] on span "17" at bounding box center [705, 363] width 84 height 38
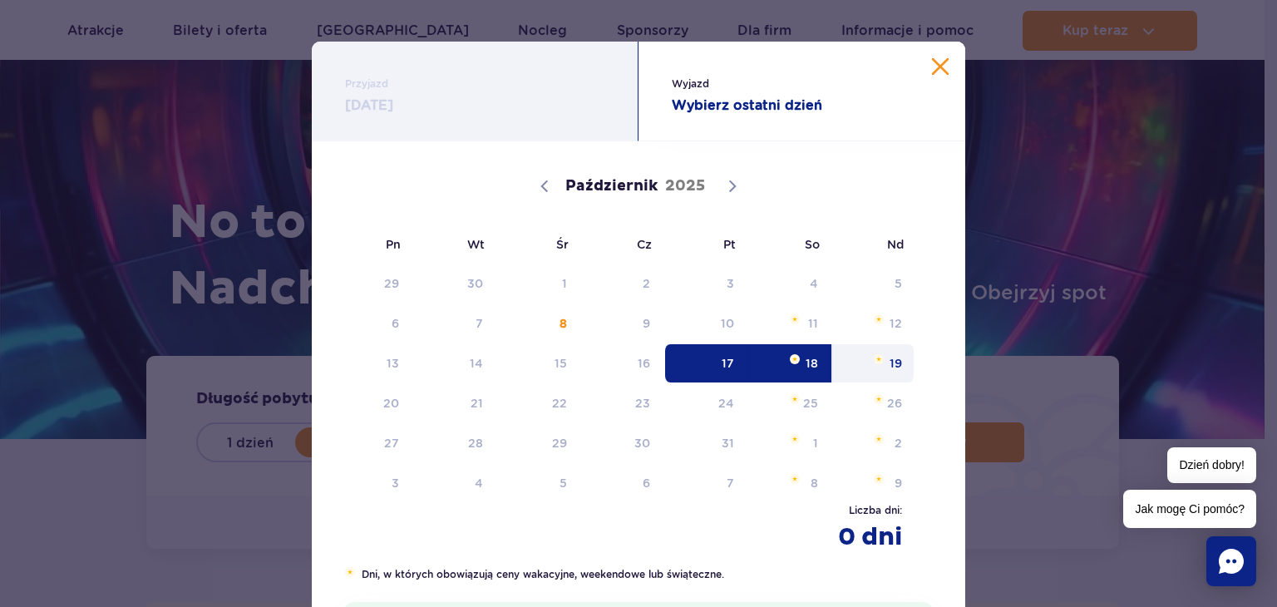
click at [890, 362] on span "19" at bounding box center [873, 363] width 84 height 38
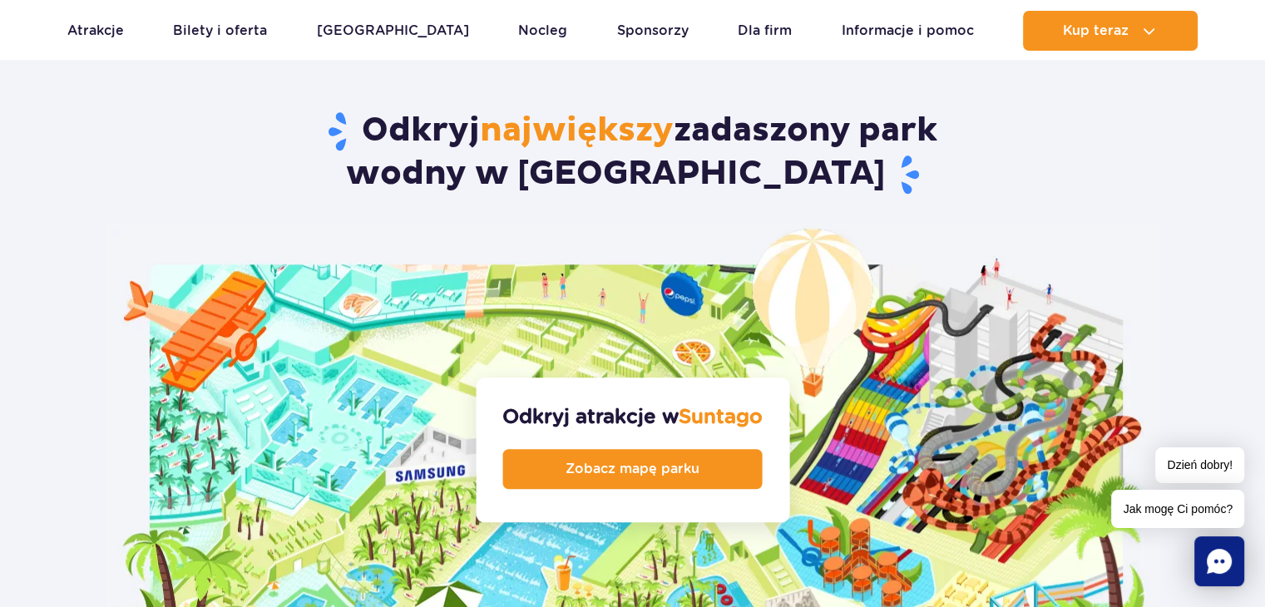
scroll to position [1746, 0]
